Goal: Transaction & Acquisition: Obtain resource

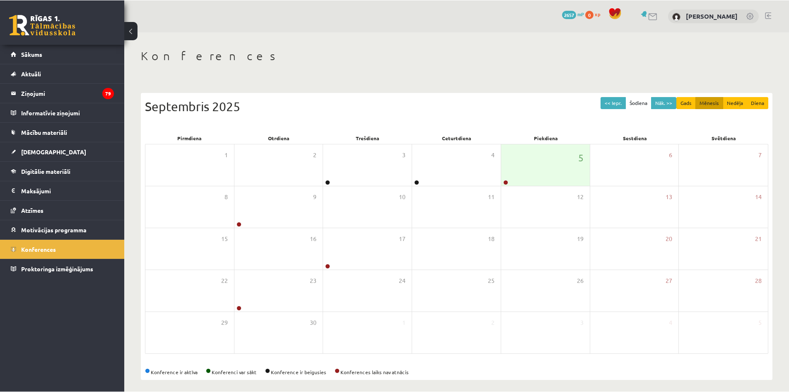
scroll to position [5, 0]
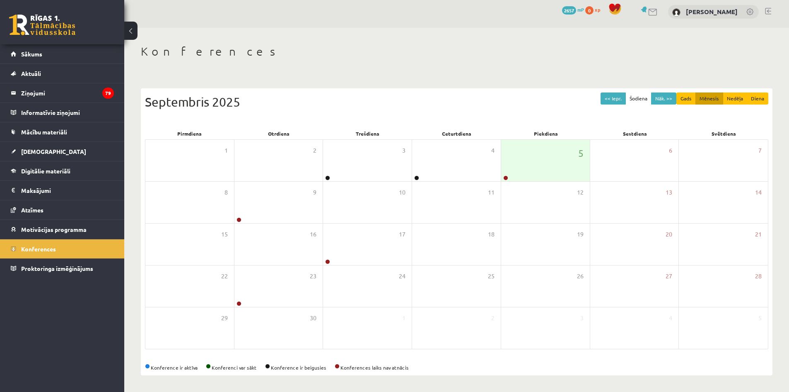
click at [38, 22] on link at bounding box center [42, 25] width 66 height 21
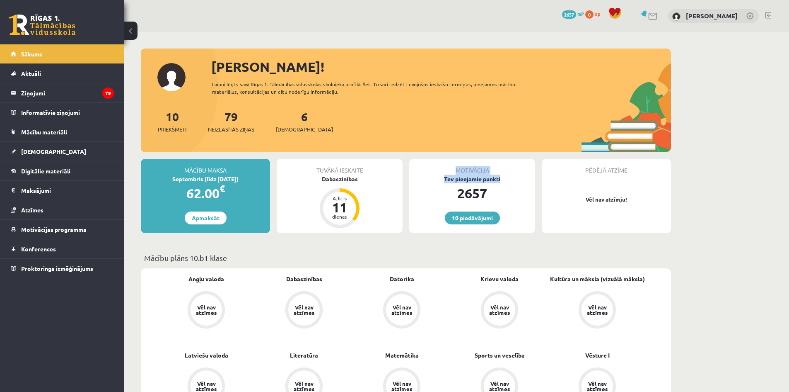
drag, startPoint x: 465, startPoint y: 169, endPoint x: 510, endPoint y: 179, distance: 45.4
click at [510, 179] on div "Motivācija Tev pieejamie punkti 2657 10 piedāvājumi" at bounding box center [472, 196] width 126 height 74
click at [502, 191] on div "2657" at bounding box center [472, 193] width 126 height 20
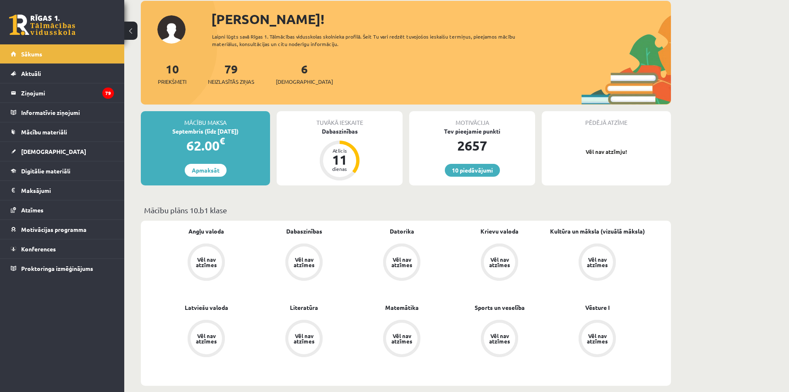
scroll to position [41, 0]
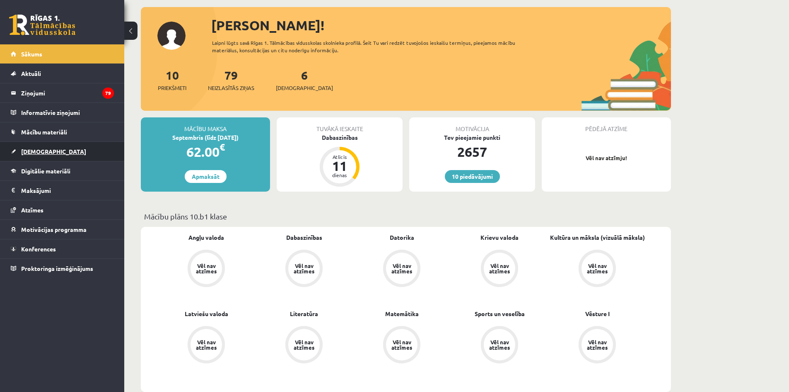
click at [21, 155] on link "[DEMOGRAPHIC_DATA]" at bounding box center [62, 151] width 103 height 19
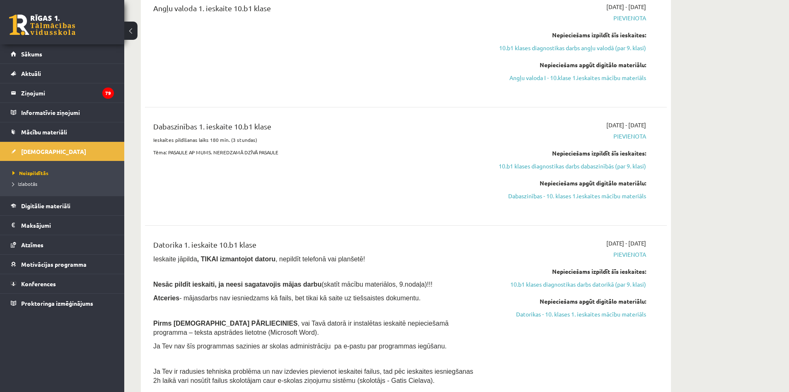
scroll to position [83, 0]
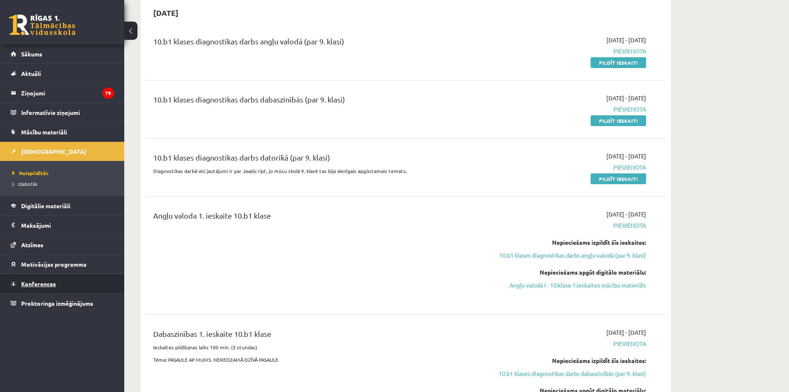
click at [56, 278] on link "Konferences" at bounding box center [62, 283] width 103 height 19
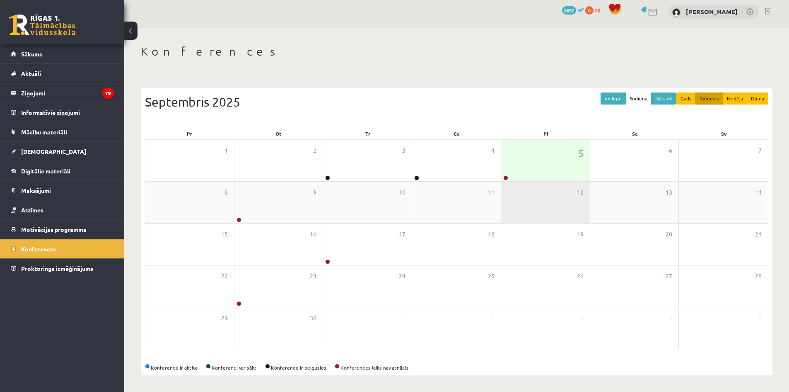
scroll to position [5, 0]
click at [541, 153] on div "5" at bounding box center [545, 160] width 89 height 41
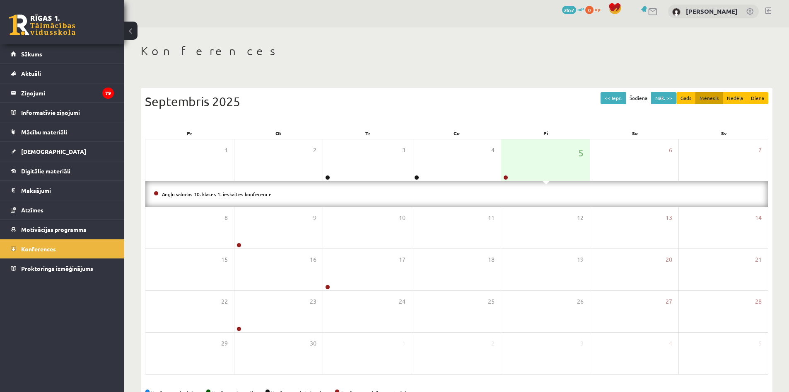
click at [238, 197] on li "Angļu valodas 10. klases 1. ieskaites konference" at bounding box center [457, 193] width 606 height 9
click at [256, 194] on link "Angļu valodas 10. klases 1. ieskaites konference" at bounding box center [217, 194] width 110 height 7
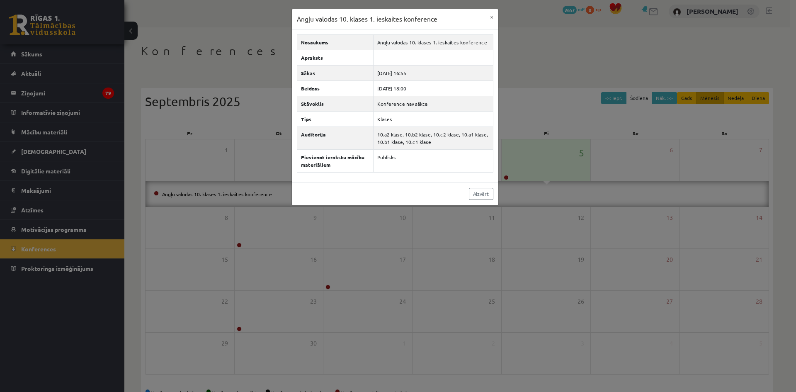
click at [564, 135] on div "Angļu valodas 10. klases 1. ieskaites konference × Nosaukums Angļu valodas 10. …" at bounding box center [398, 196] width 796 height 392
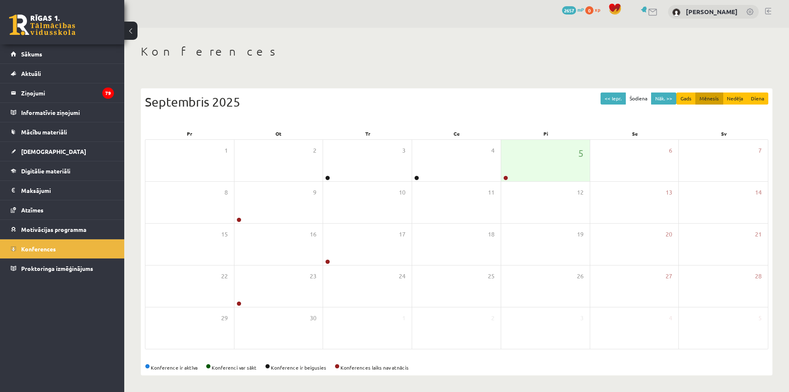
click at [55, 24] on link at bounding box center [42, 25] width 66 height 21
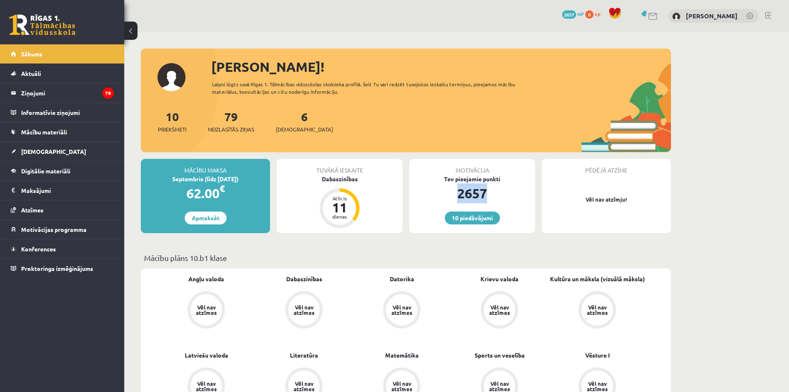
drag, startPoint x: 451, startPoint y: 188, endPoint x: 533, endPoint y: 190, distance: 81.7
click at [533, 190] on div "2657" at bounding box center [472, 193] width 126 height 20
click at [522, 193] on div "2657" at bounding box center [472, 193] width 126 height 20
click at [481, 215] on link "10 piedāvājumi" at bounding box center [472, 217] width 55 height 13
click at [486, 213] on link "10 piedāvājumi" at bounding box center [472, 217] width 55 height 13
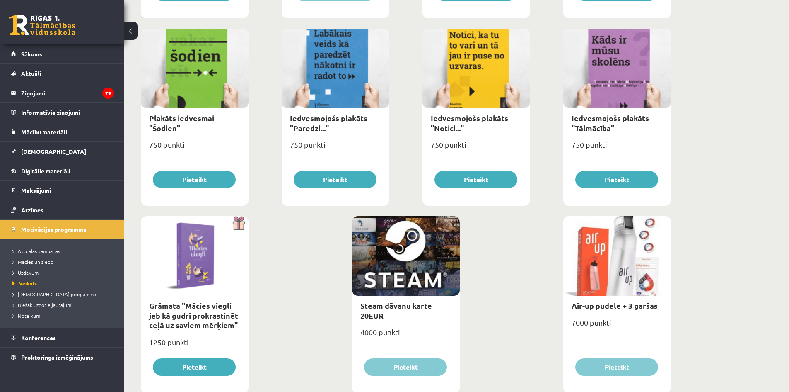
scroll to position [881, 0]
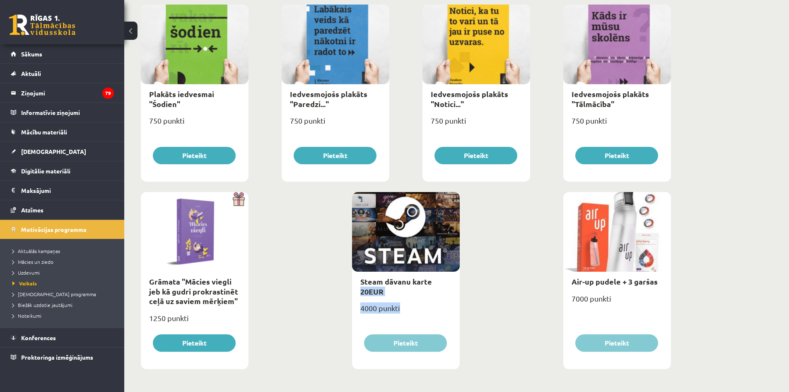
drag, startPoint x: 354, startPoint y: 287, endPoint x: 443, endPoint y: 303, distance: 90.9
click at [446, 304] on div "Steam dāvanu karte 20EUR 4000 punkti Pieteikt" at bounding box center [406, 280] width 108 height 177
click at [457, 299] on div "Steam dāvanu karte 20EUR" at bounding box center [406, 285] width 108 height 29
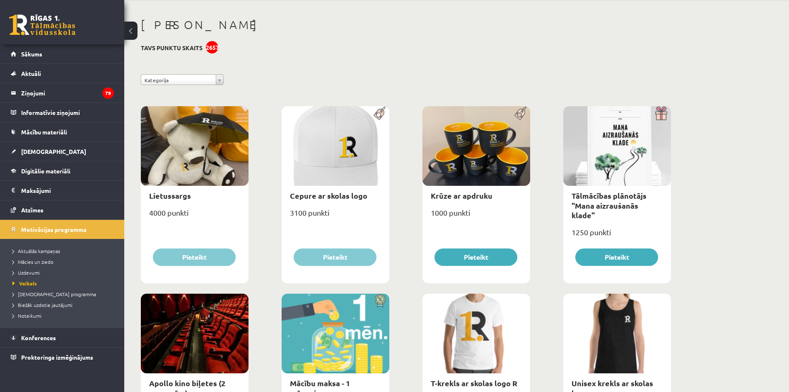
scroll to position [0, 0]
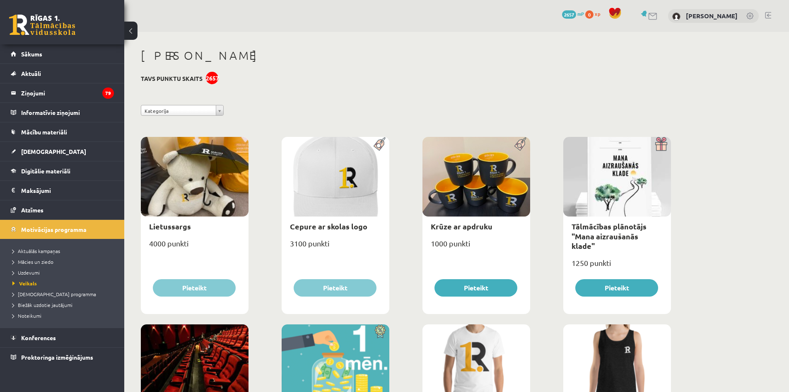
click at [29, 35] on link at bounding box center [42, 25] width 66 height 21
